Goal: Information Seeking & Learning: Learn about a topic

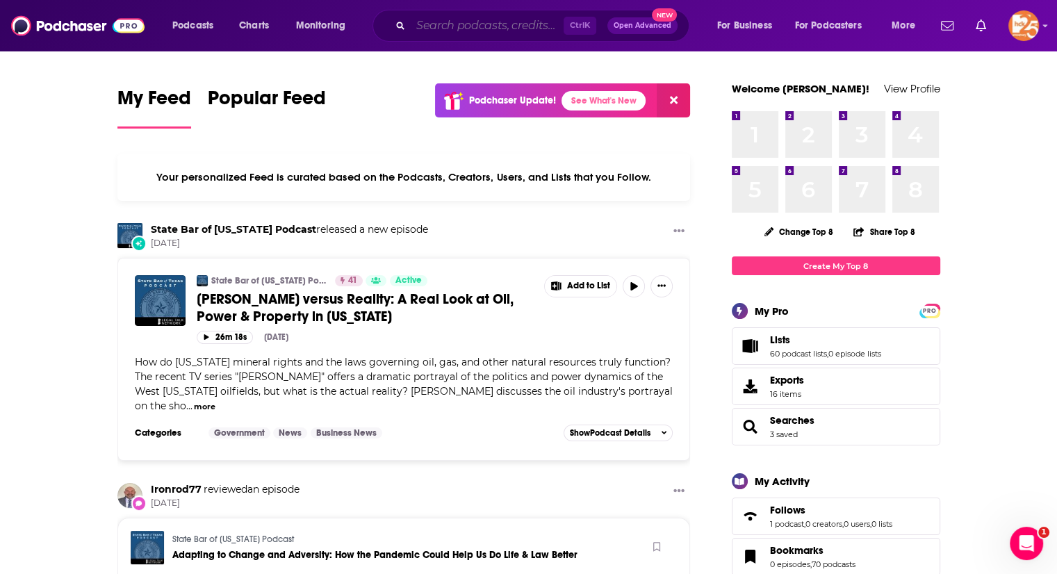
click at [436, 29] on input "Search podcasts, credits, & more..." at bounding box center [487, 26] width 153 height 22
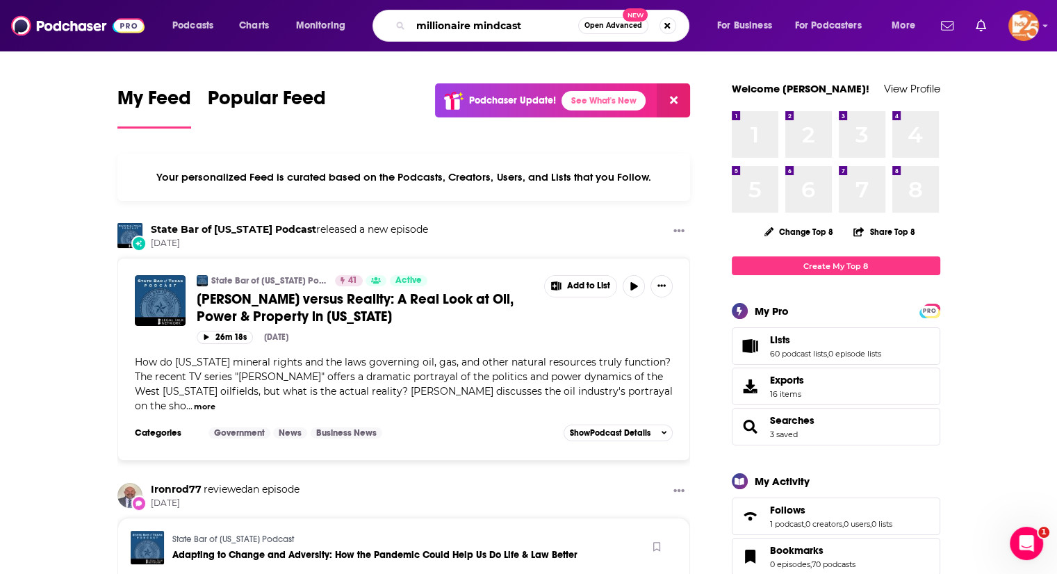
type input "millionaire mindcast"
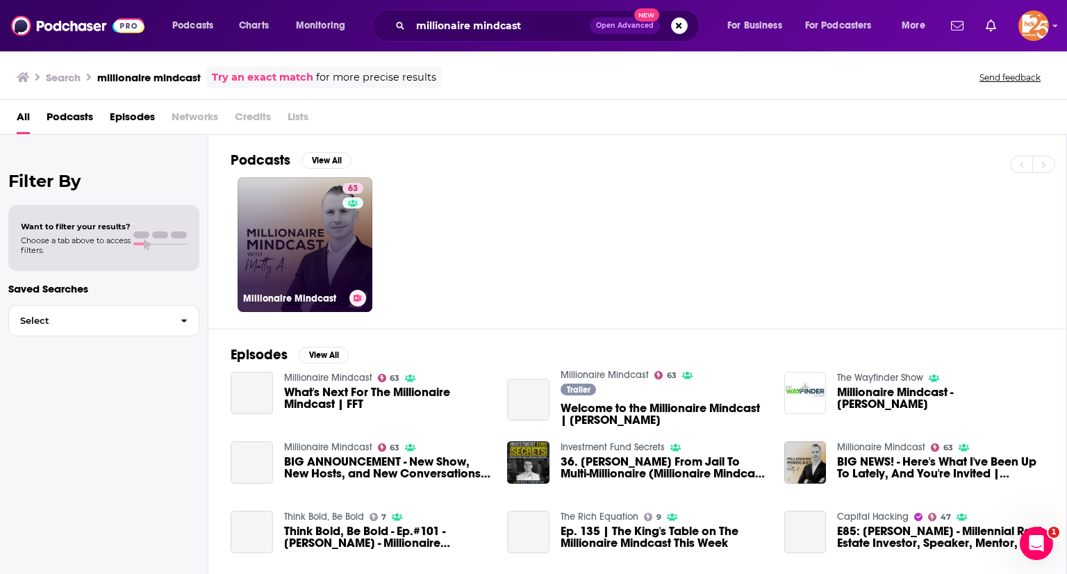
click at [318, 247] on link "63 Millionaire Mindcast" at bounding box center [305, 244] width 135 height 135
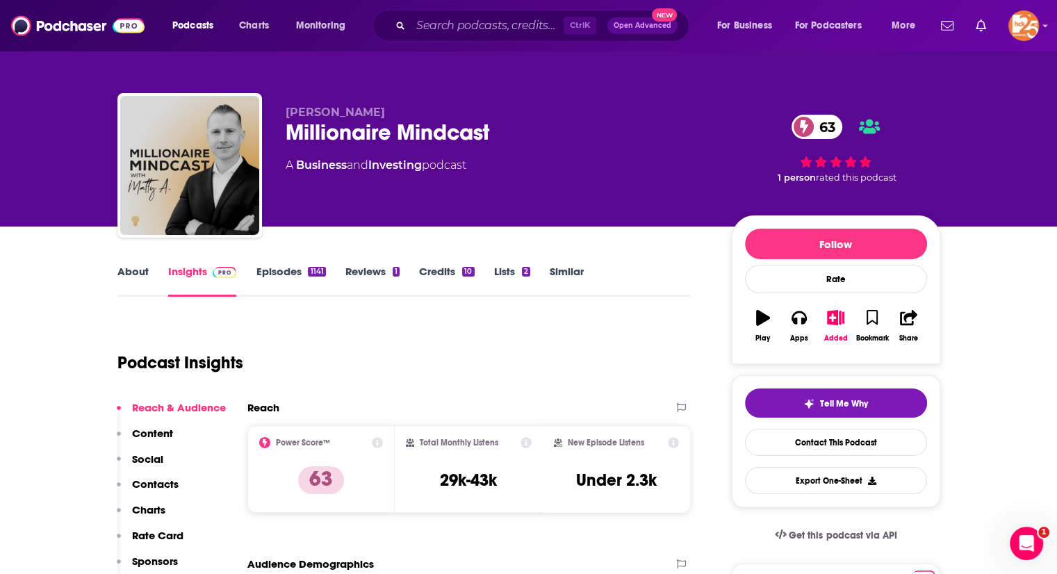
click at [268, 276] on link "Episodes 1141" at bounding box center [290, 281] width 69 height 32
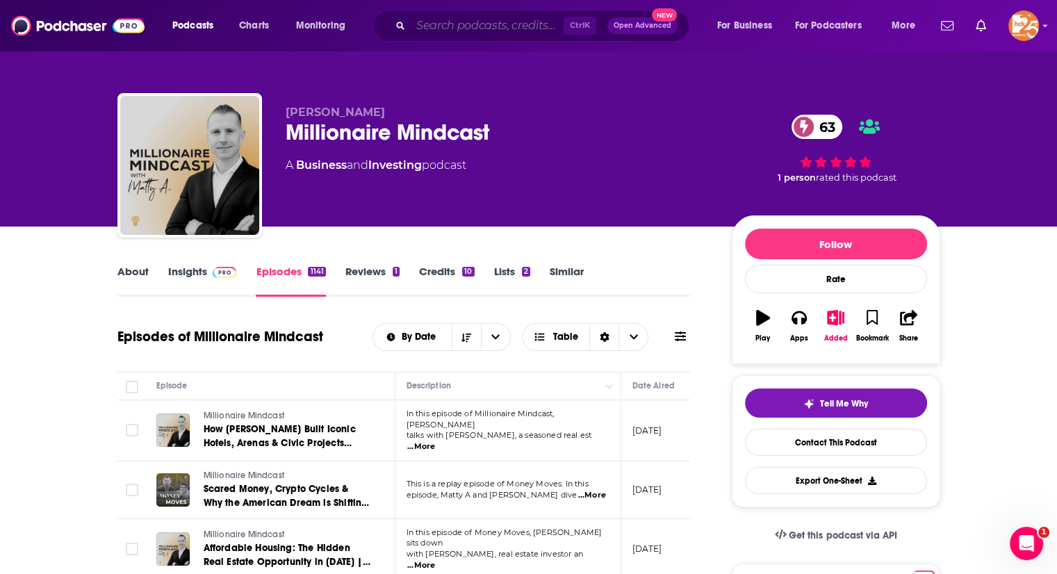
click at [450, 32] on input "Search podcasts, credits, & more..." at bounding box center [487, 26] width 153 height 22
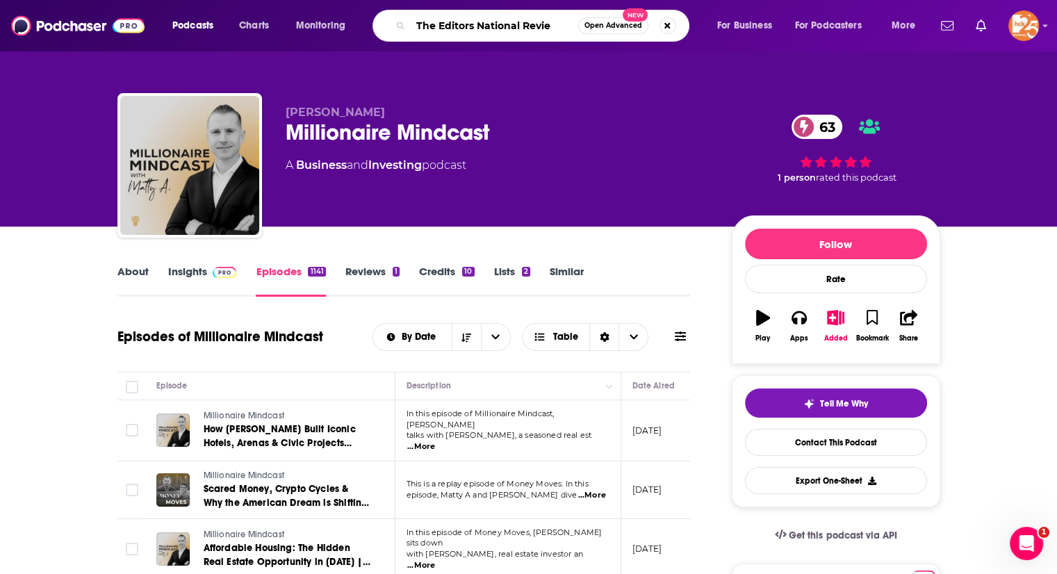
type input "The Editors National Review"
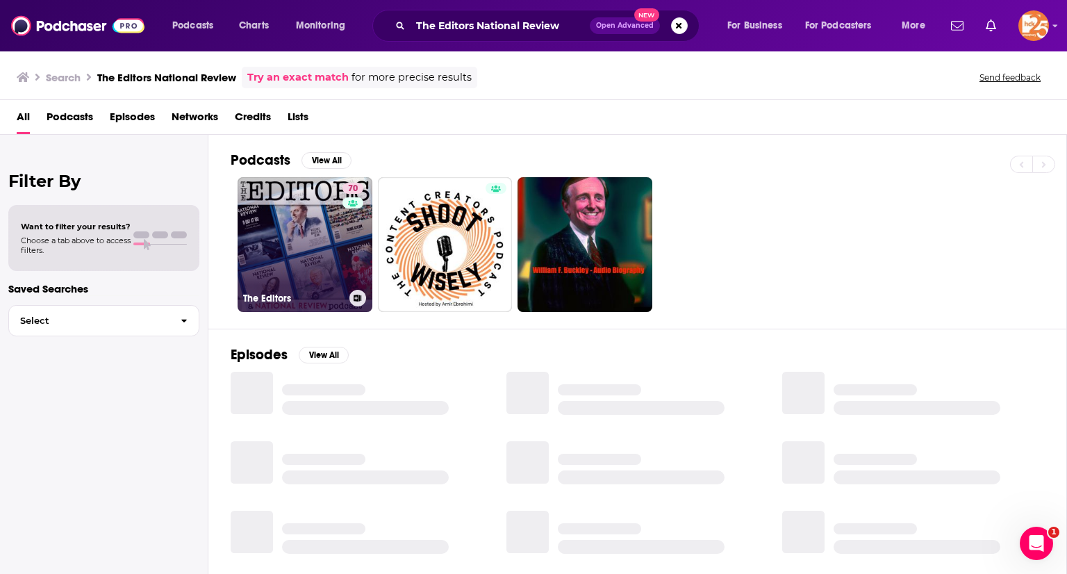
click at [296, 215] on link "70 The Editors" at bounding box center [305, 244] width 135 height 135
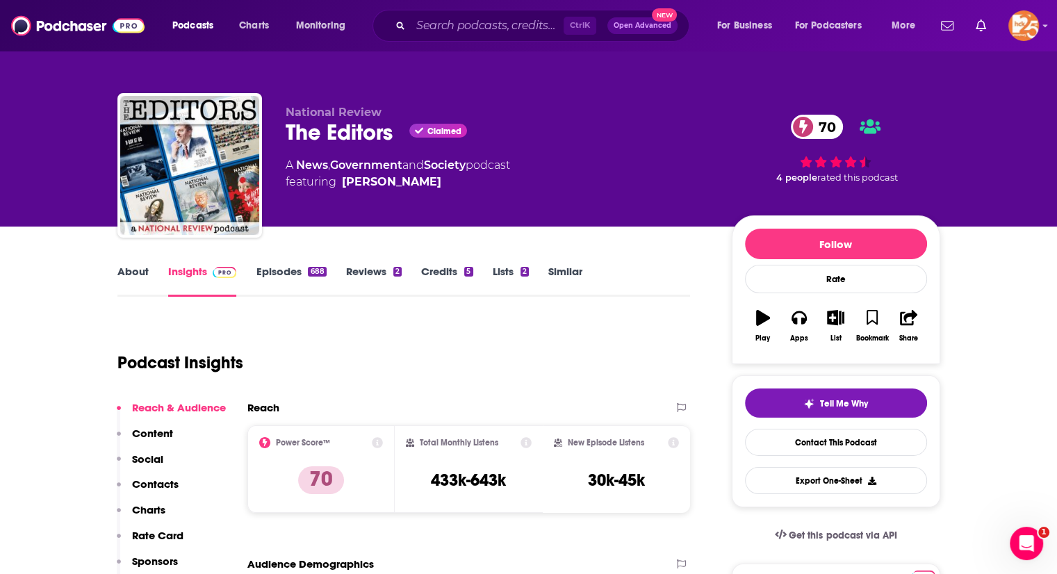
click at [276, 265] on link "Episodes 688" at bounding box center [291, 281] width 70 height 32
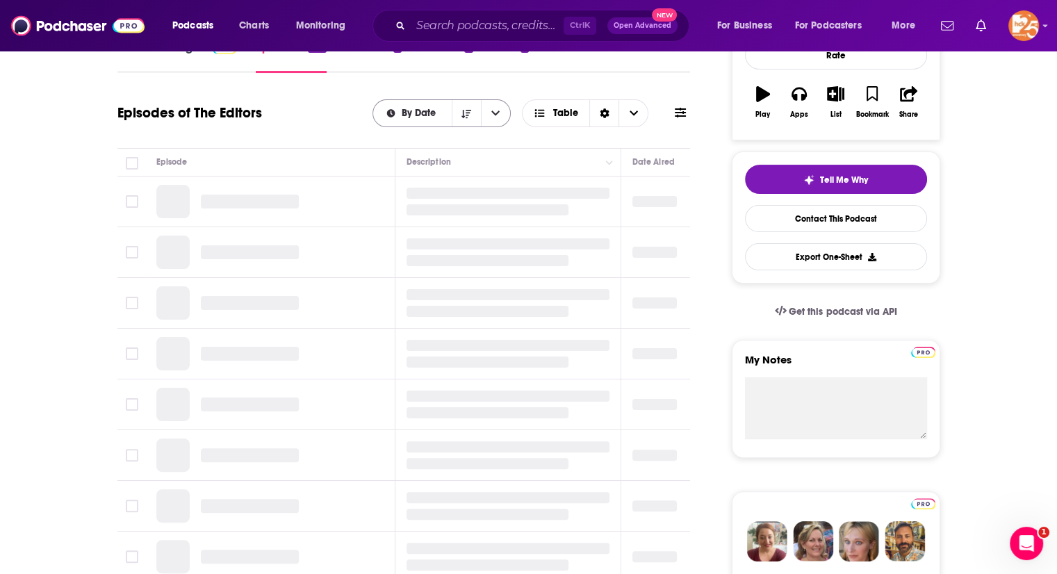
scroll to position [224, 0]
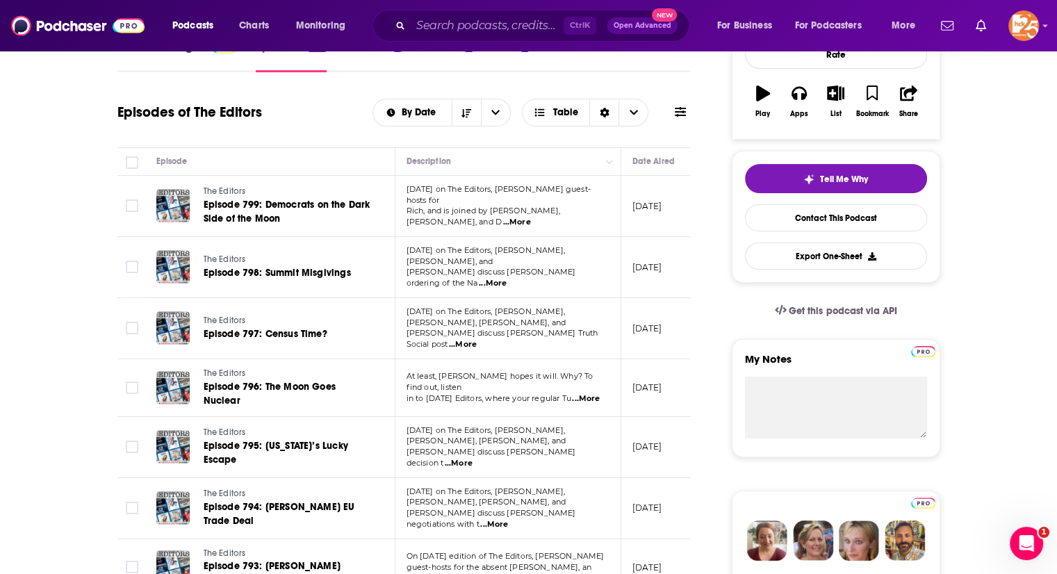
click at [530, 217] on span "...More" at bounding box center [516, 222] width 28 height 11
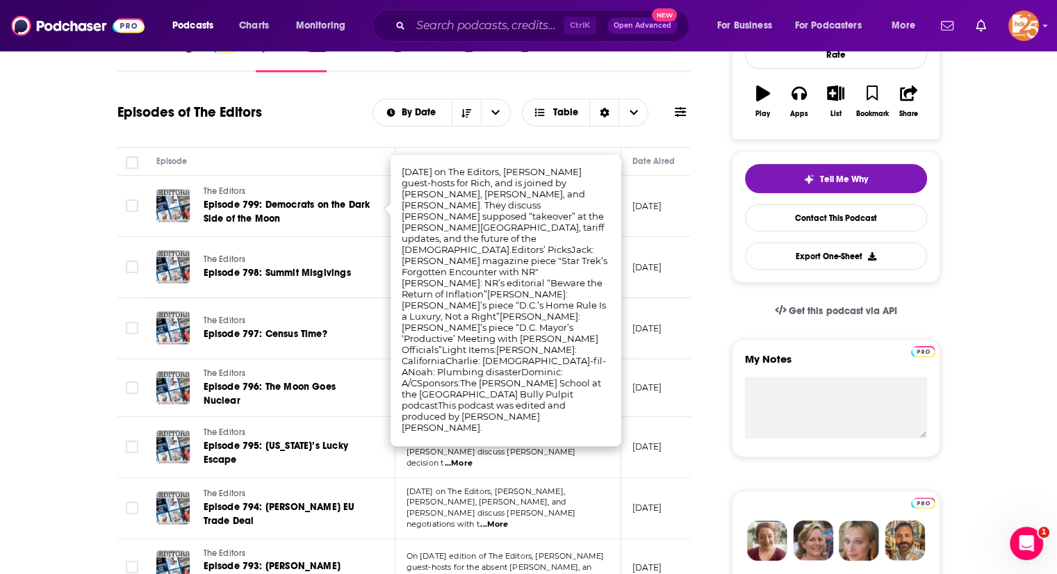
click at [640, 201] on p "[DATE]" at bounding box center [647, 206] width 30 height 12
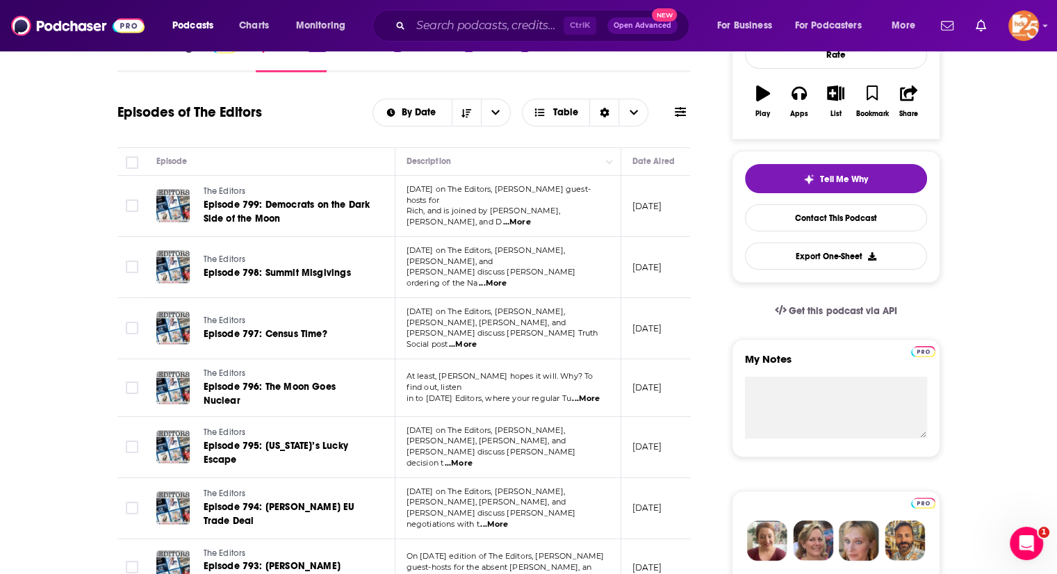
click at [507, 278] on span "...More" at bounding box center [493, 283] width 28 height 11
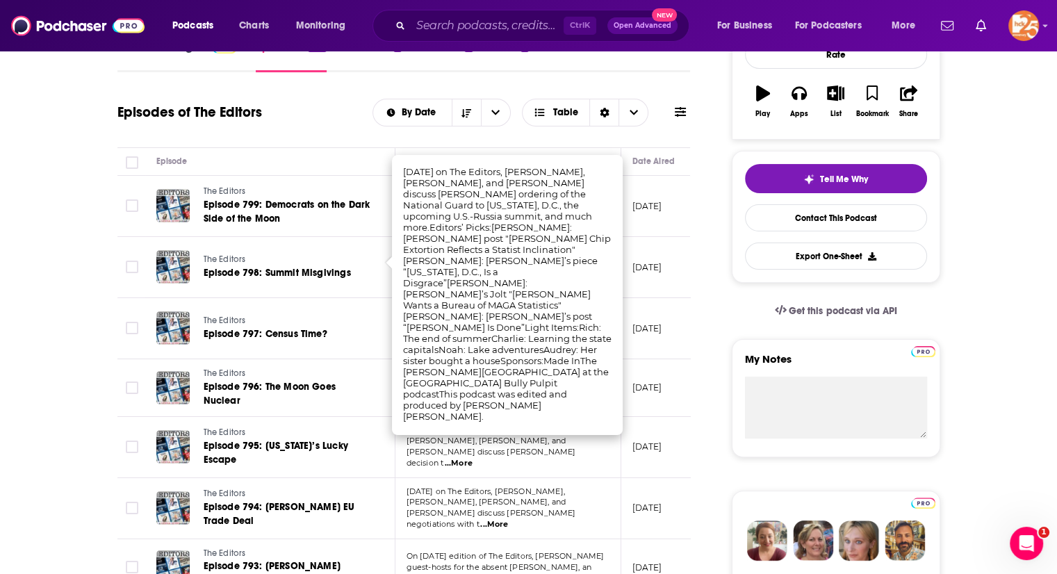
click at [657, 214] on td "[DATE]" at bounding box center [666, 206] width 90 height 61
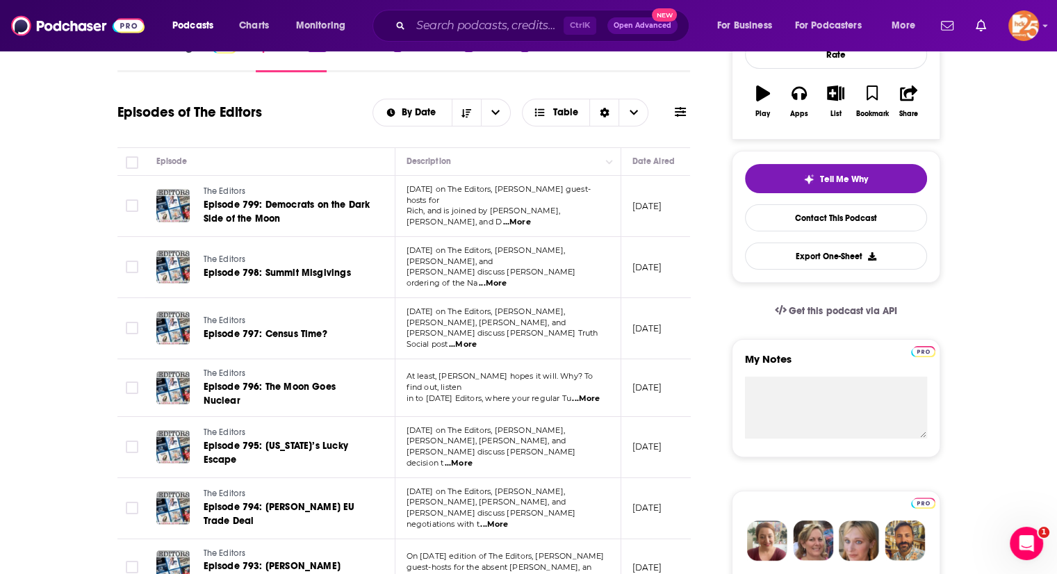
drag, startPoint x: 657, startPoint y: 214, endPoint x: 645, endPoint y: 195, distance: 22.4
click at [645, 195] on td "[DATE]" at bounding box center [666, 206] width 90 height 61
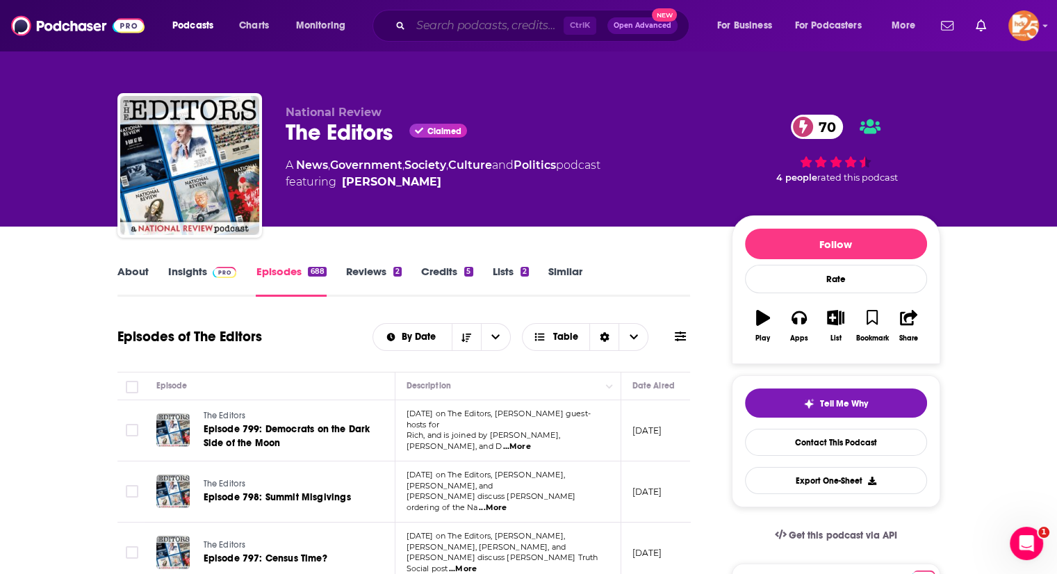
click at [465, 21] on input "Search podcasts, credits, & more..." at bounding box center [487, 26] width 153 height 22
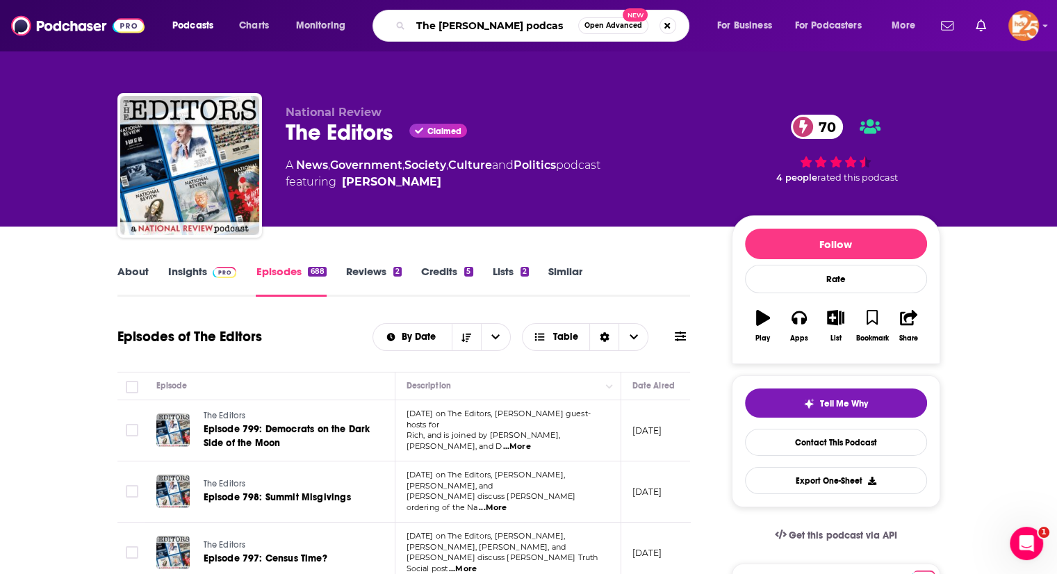
type input "The [PERSON_NAME] podcast"
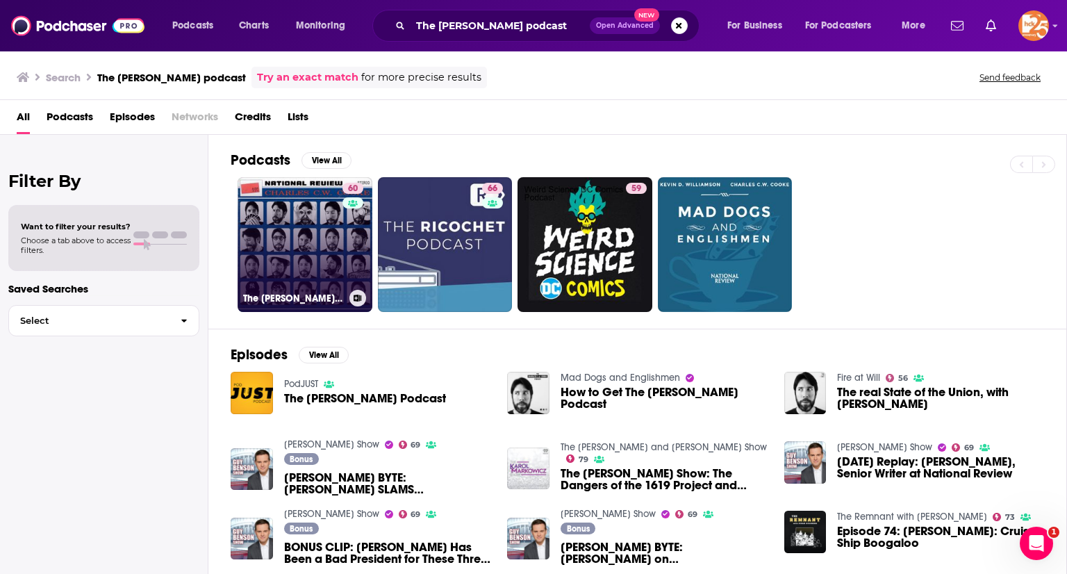
click at [321, 201] on link "60 The [PERSON_NAME] Podcast" at bounding box center [305, 244] width 135 height 135
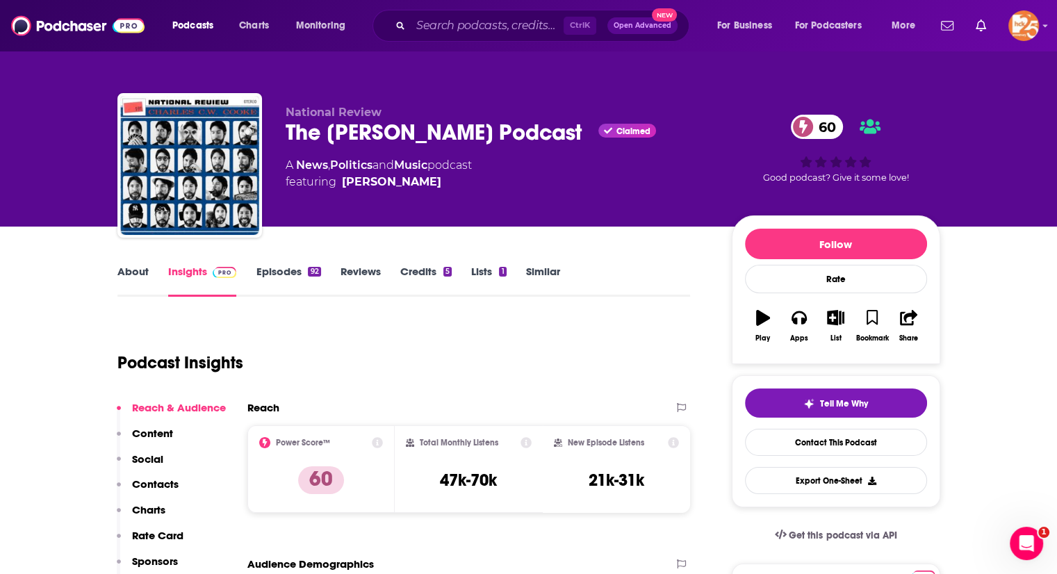
click at [441, 349] on div "Podcast Insights" at bounding box center [398, 354] width 562 height 71
click at [131, 263] on div "About Insights Episodes 92 Reviews Credits 5 Lists 1 Similar" at bounding box center [403, 280] width 573 height 34
click at [132, 264] on div "About Insights Episodes 92 Reviews Credits 5 Lists 1 Similar" at bounding box center [403, 280] width 573 height 34
click at [136, 269] on link "About" at bounding box center [132, 281] width 31 height 32
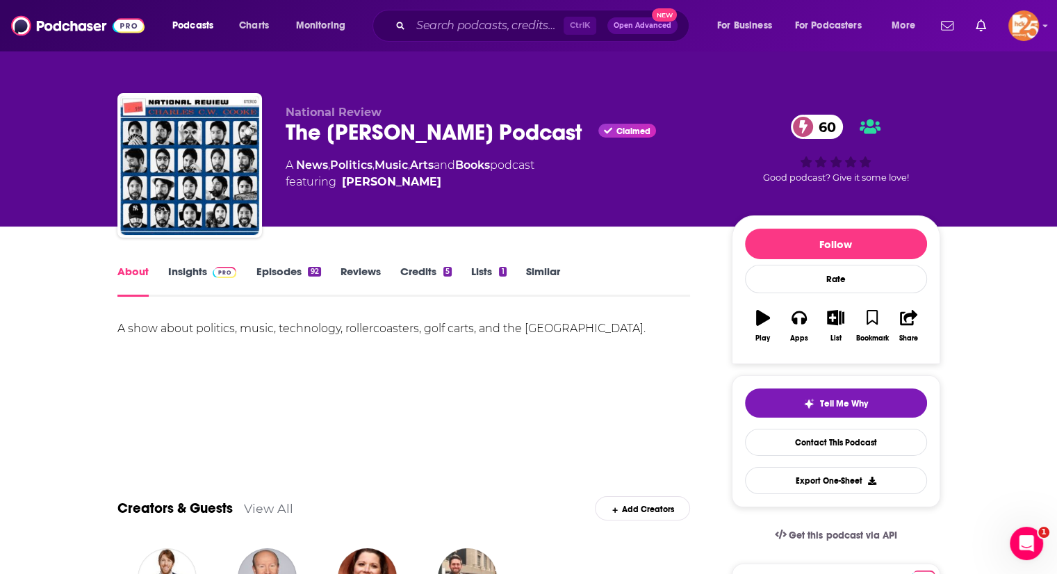
click at [275, 271] on link "Episodes 92" at bounding box center [288, 281] width 65 height 32
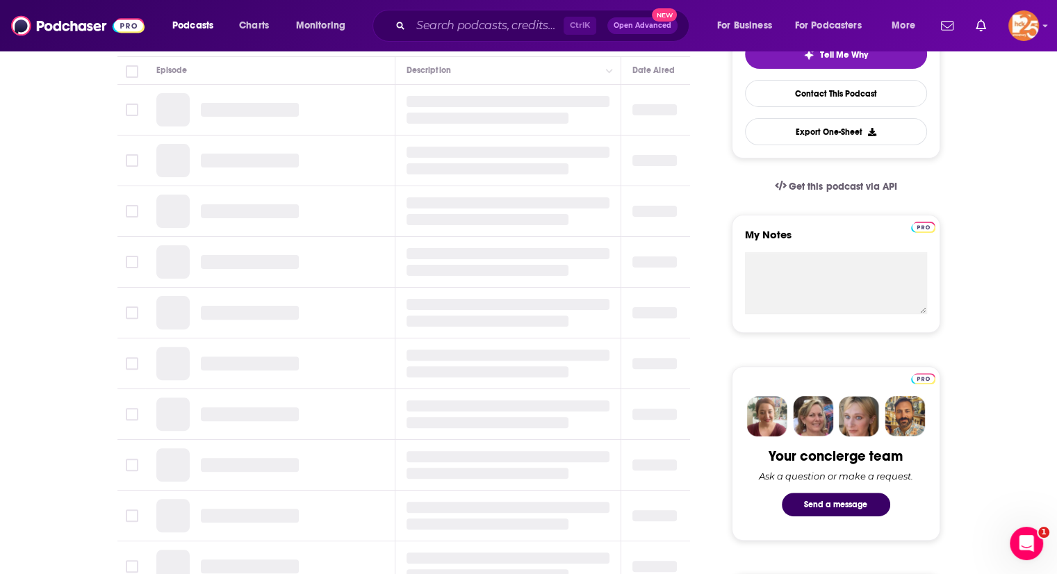
scroll to position [350, 0]
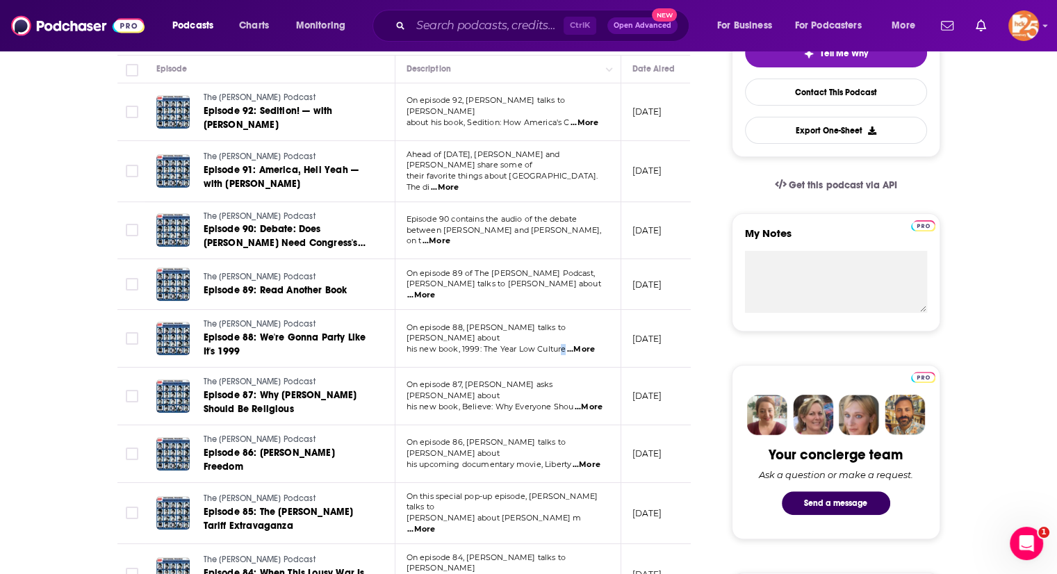
drag, startPoint x: 602, startPoint y: 268, endPoint x: 564, endPoint y: 338, distance: 80.5
click at [564, 344] on span "his new book, 1999: The Year Low Culture" at bounding box center [486, 349] width 160 height 10
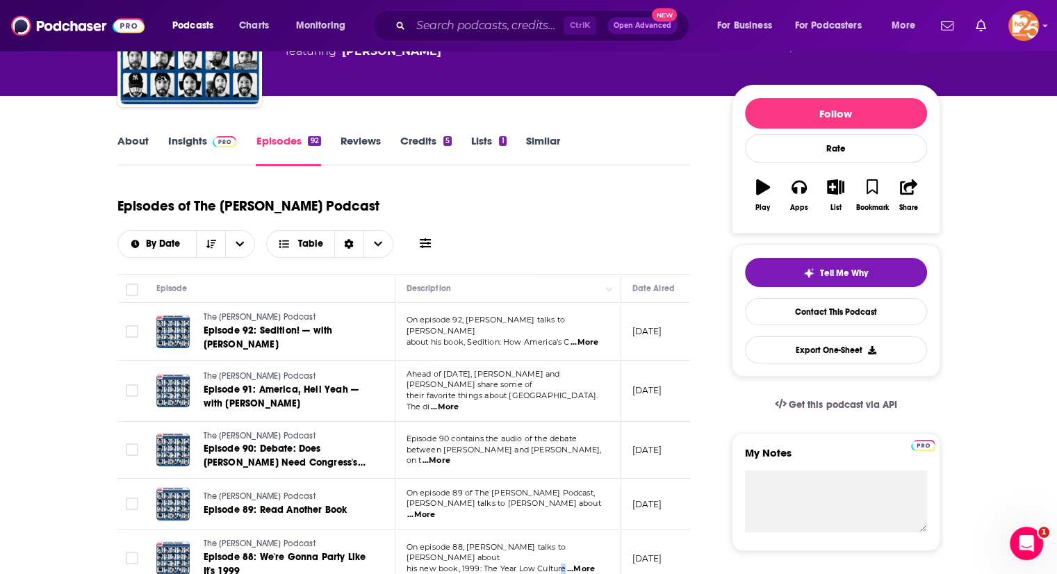
scroll to position [0, 0]
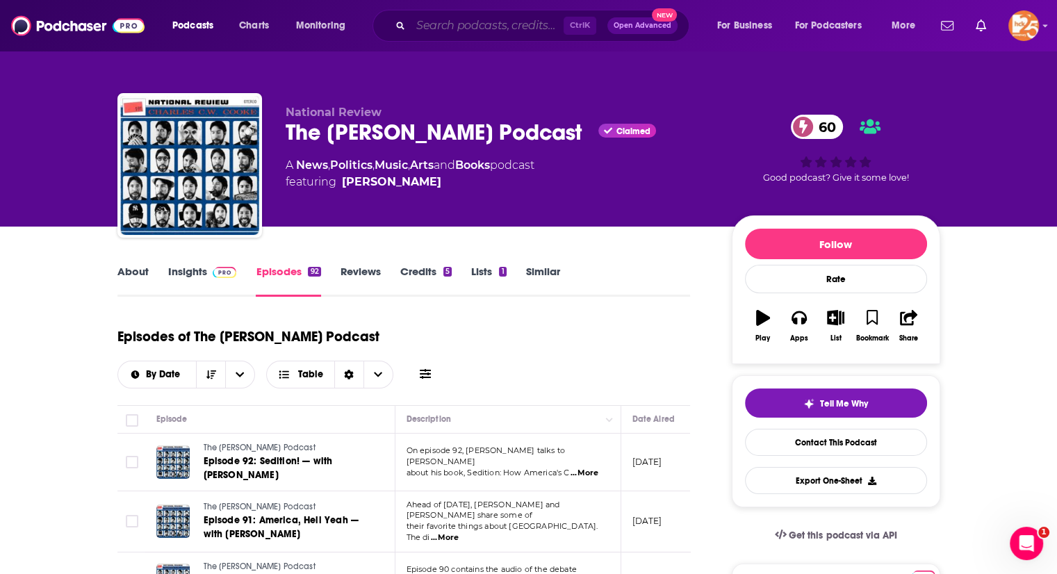
click at [459, 28] on input "Search podcasts, credits, & more..." at bounding box center [487, 26] width 153 height 22
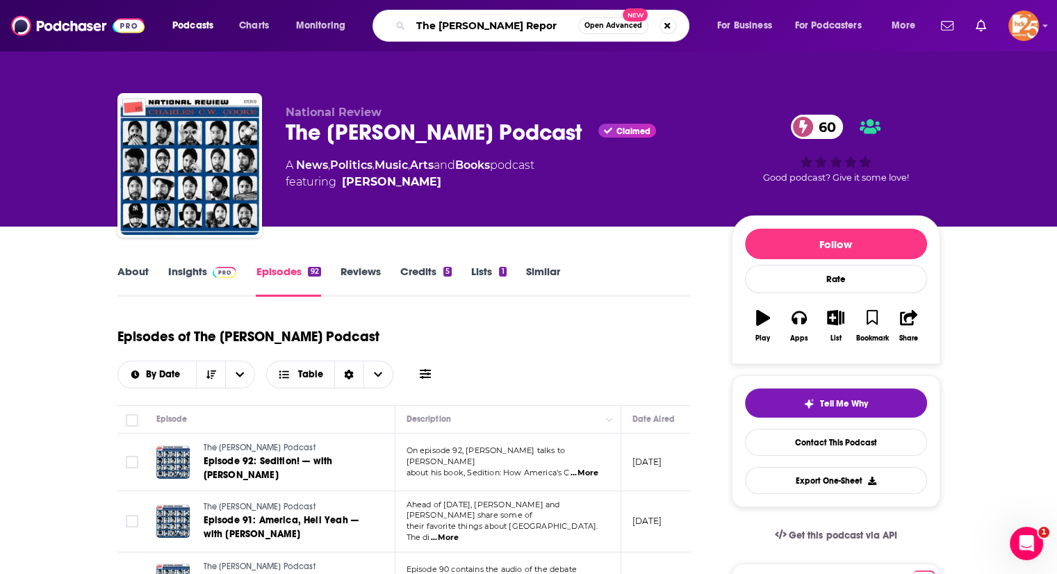
type input "The [PERSON_NAME] Report"
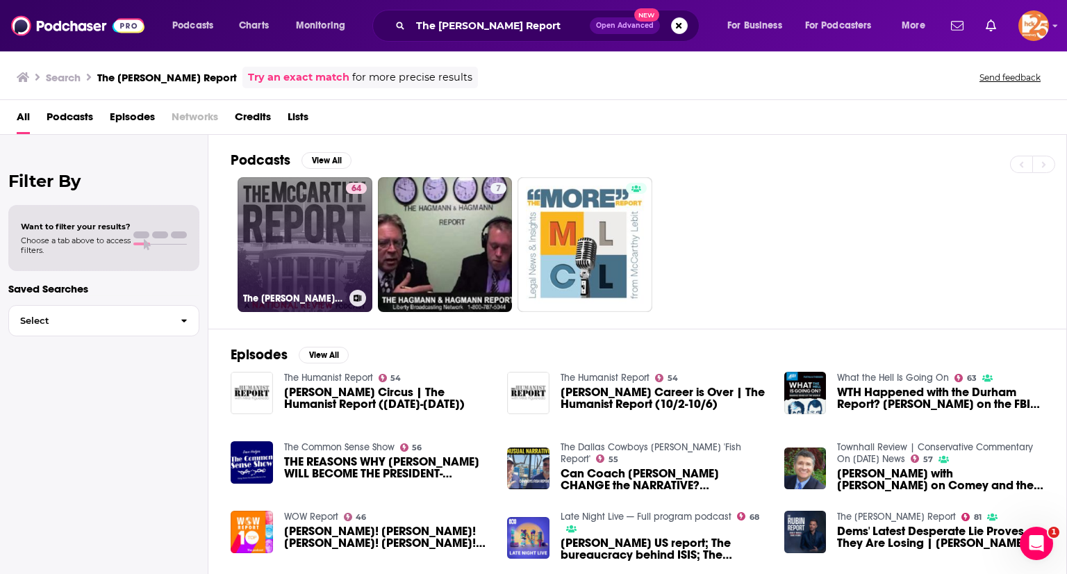
click at [312, 237] on link "64 The [PERSON_NAME] Report" at bounding box center [305, 244] width 135 height 135
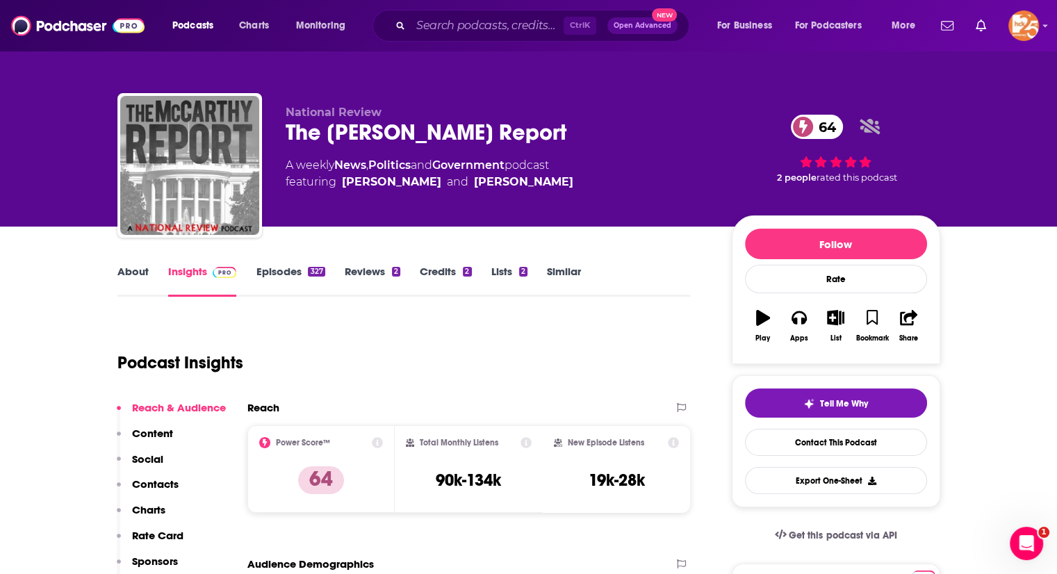
click at [126, 274] on link "About" at bounding box center [132, 281] width 31 height 32
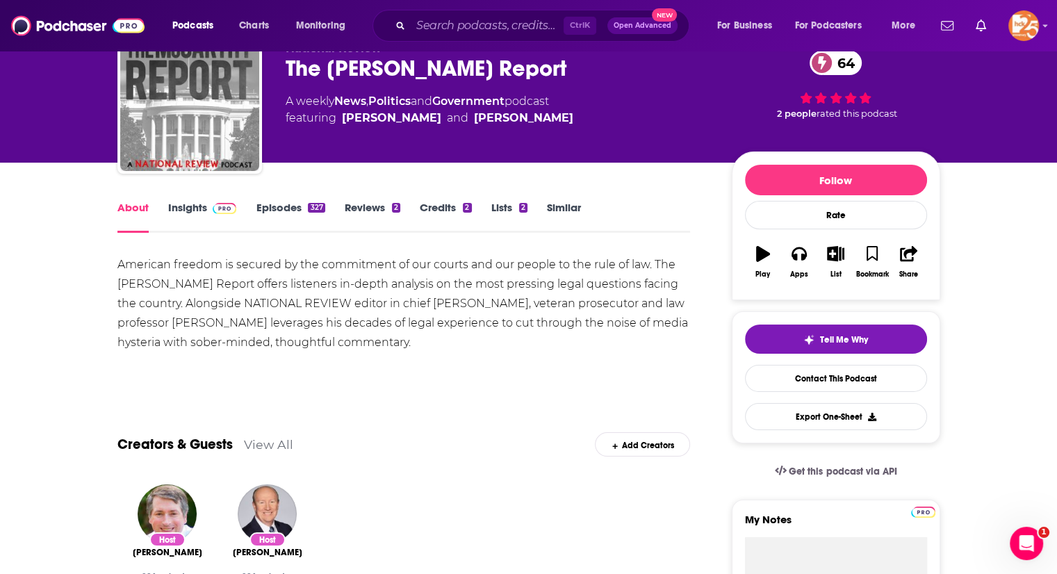
scroll to position [86, 0]
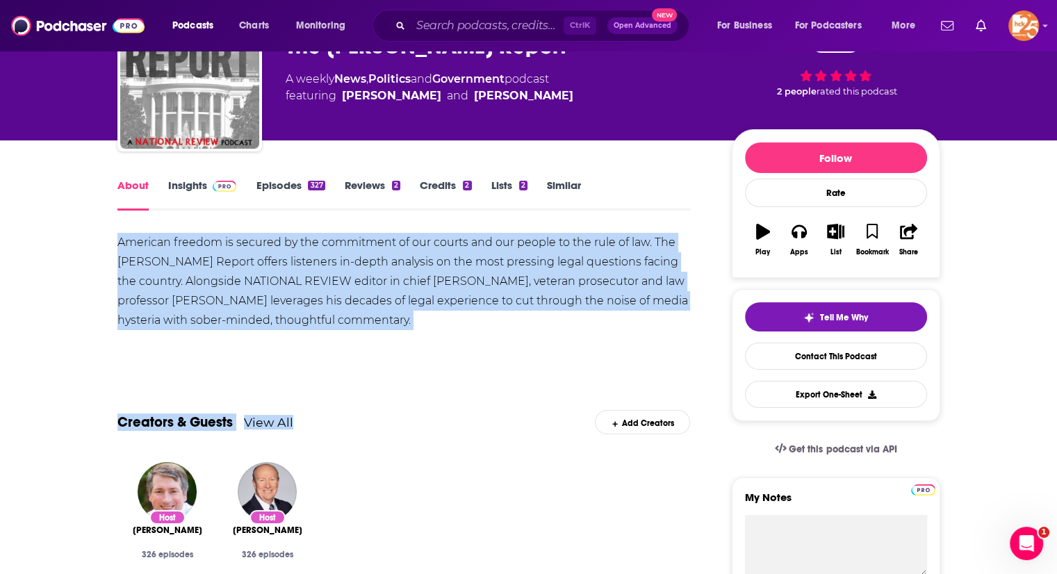
drag, startPoint x: 356, startPoint y: 387, endPoint x: 133, endPoint y: 224, distance: 276.6
click at [131, 246] on div "American freedom is secured by the commitment of our courts and our people to t…" at bounding box center [403, 281] width 573 height 97
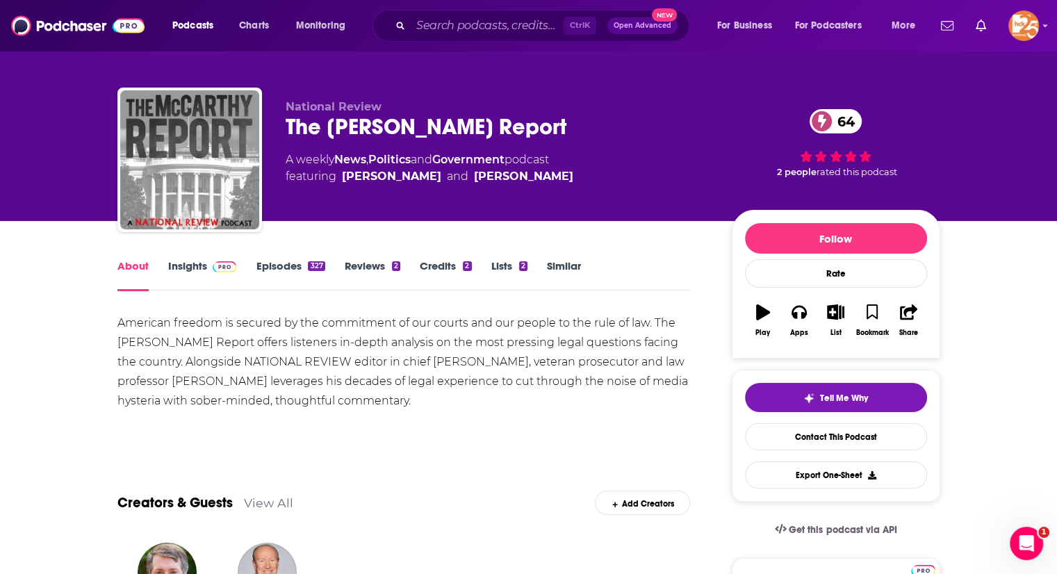
scroll to position [0, 0]
